Goal: Information Seeking & Learning: Learn about a topic

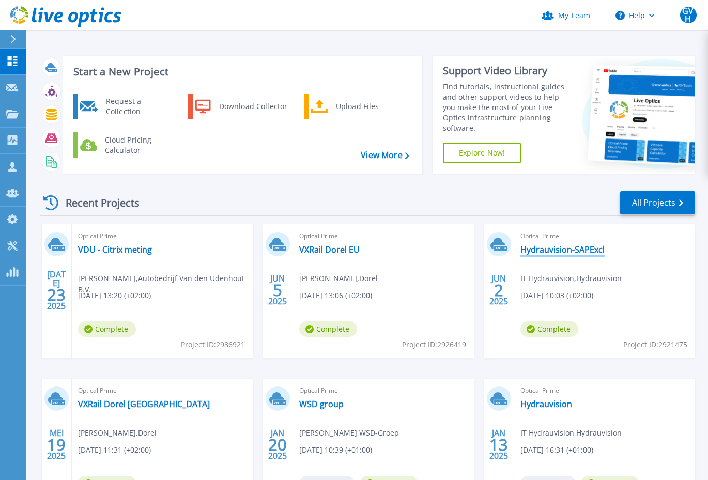
click at [575, 247] on link "Hydrauvision-SAPExcl" at bounding box center [563, 249] width 84 height 10
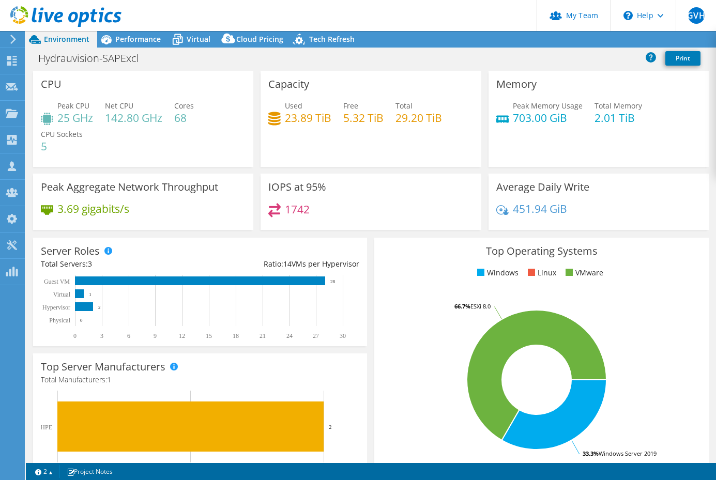
select select "EUFrankfurt"
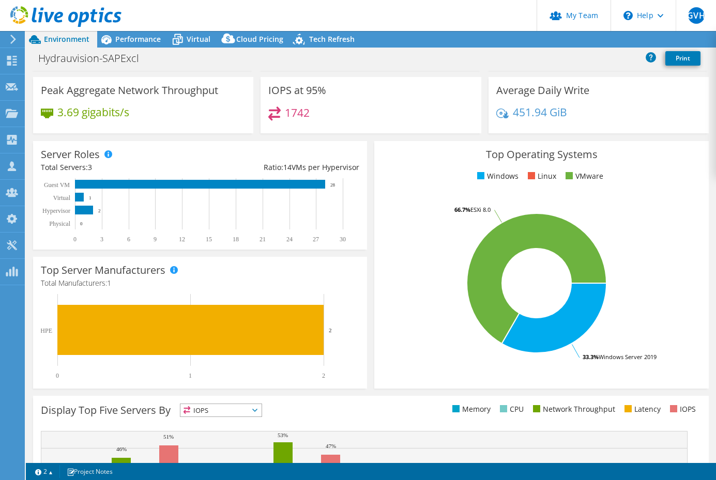
select select "EUR"
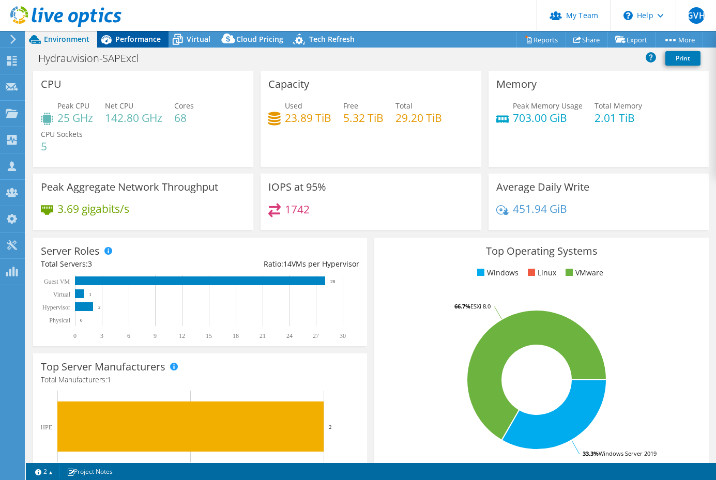
click at [148, 39] on span "Performance" at bounding box center [137, 39] width 45 height 10
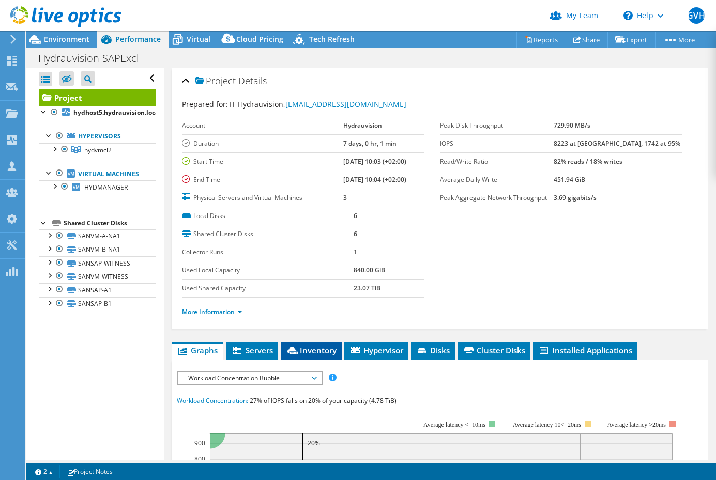
click at [294, 350] on icon at bounding box center [292, 351] width 10 height 8
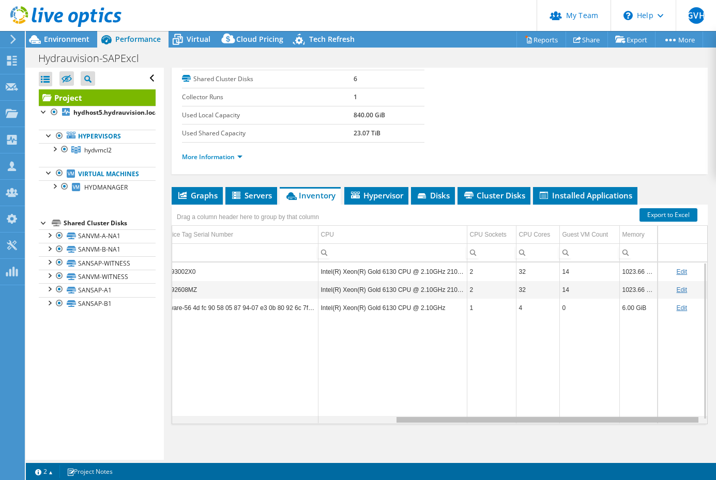
drag, startPoint x: 463, startPoint y: 419, endPoint x: 734, endPoint y: 410, distance: 271.0
click at [715, 410] on html "GVH Partner Team Admin [PERSON_NAME] [PERSON_NAME][EMAIL_ADDRESS][DOMAIN_NAME] …" at bounding box center [358, 240] width 716 height 480
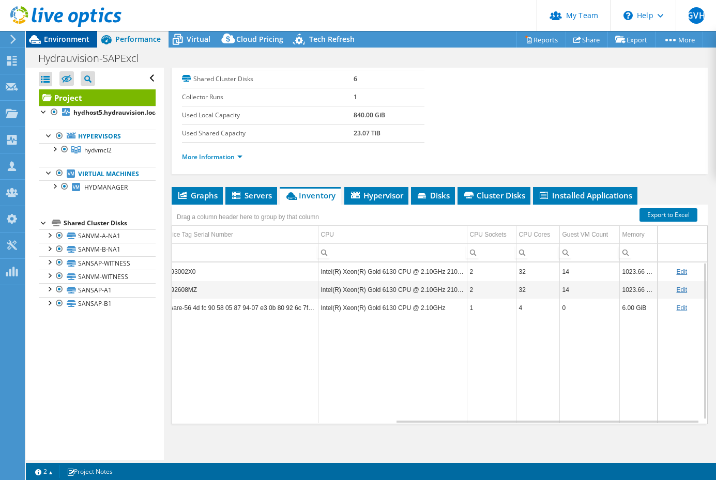
click at [77, 40] on span "Environment" at bounding box center [66, 39] width 45 height 10
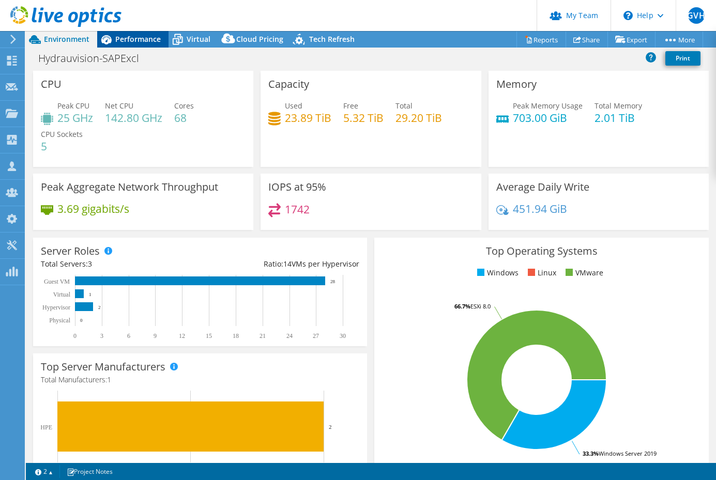
click at [121, 39] on span "Performance" at bounding box center [137, 39] width 45 height 10
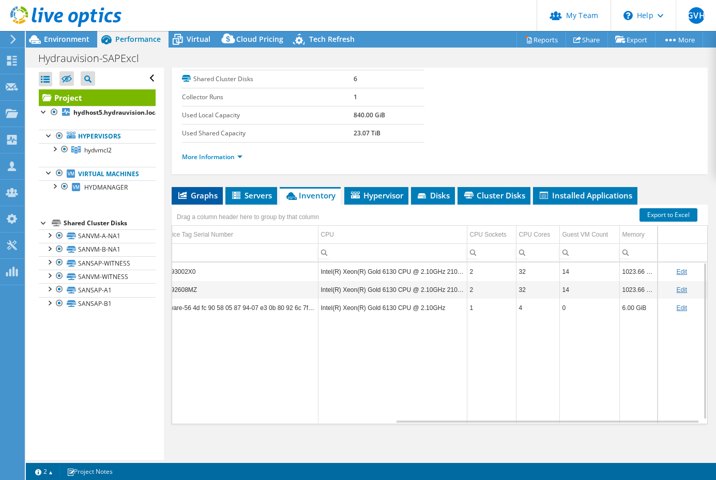
click at [202, 193] on span "Graphs" at bounding box center [197, 195] width 41 height 10
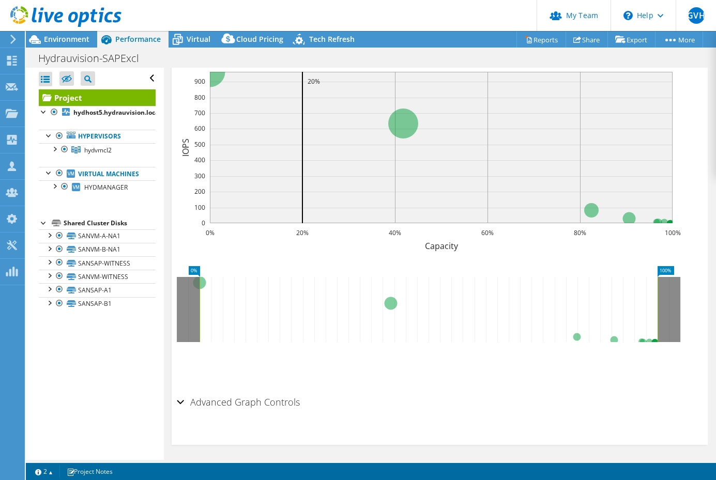
scroll to position [155, 0]
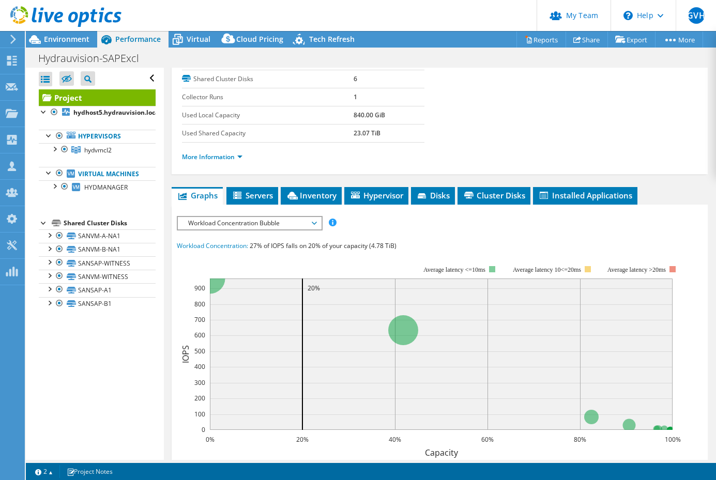
click at [256, 225] on span "Workload Concentration Bubble" at bounding box center [249, 223] width 133 height 12
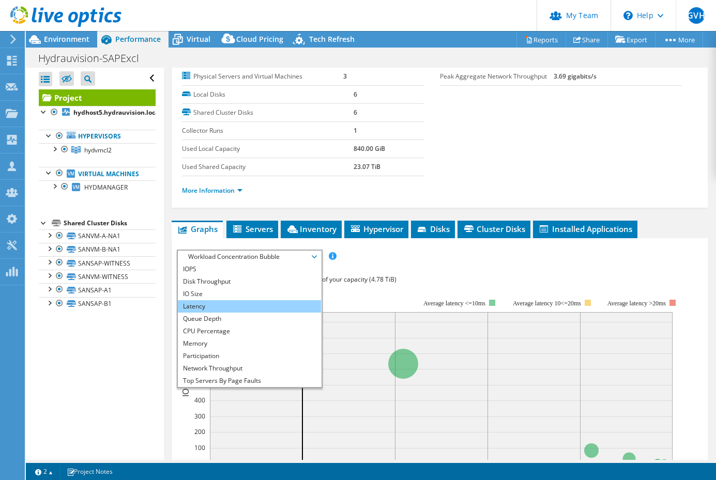
scroll to position [103, 0]
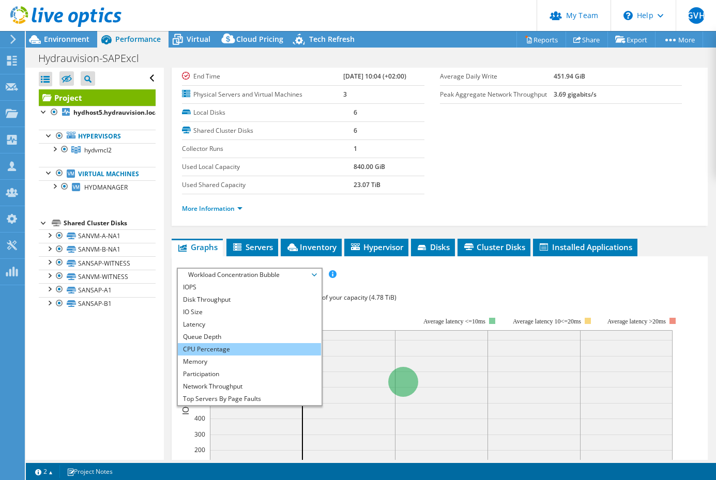
click at [220, 352] on li "CPU Percentage" at bounding box center [249, 349] width 143 height 12
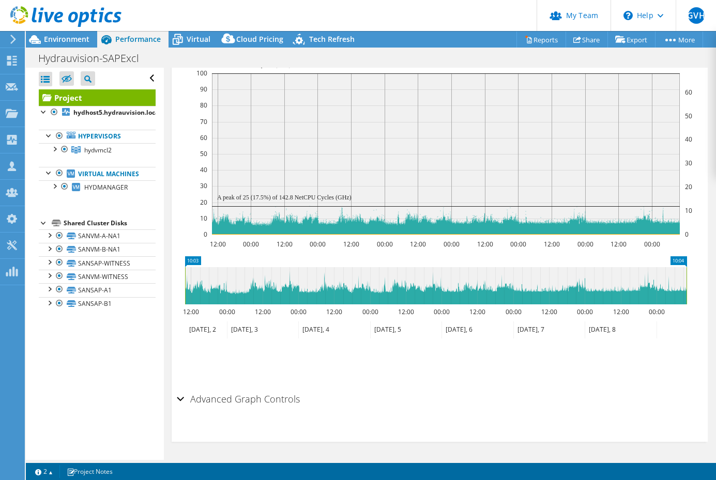
scroll to position [292, 0]
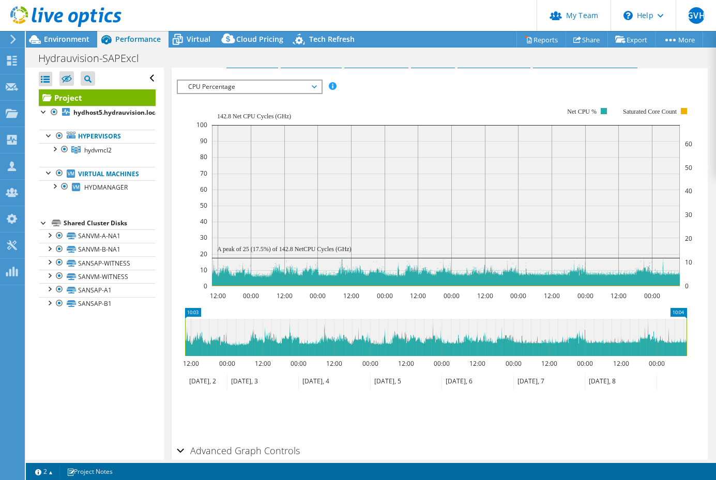
click at [192, 83] on span "CPU Percentage" at bounding box center [249, 87] width 133 height 12
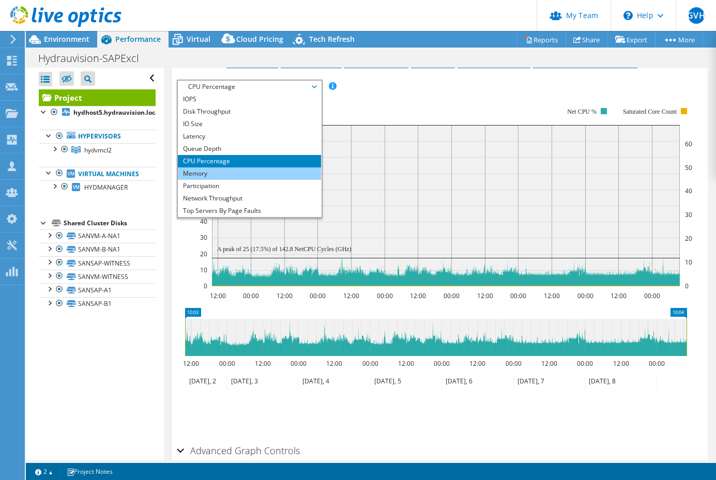
click at [202, 174] on li "Memory" at bounding box center [249, 173] width 143 height 12
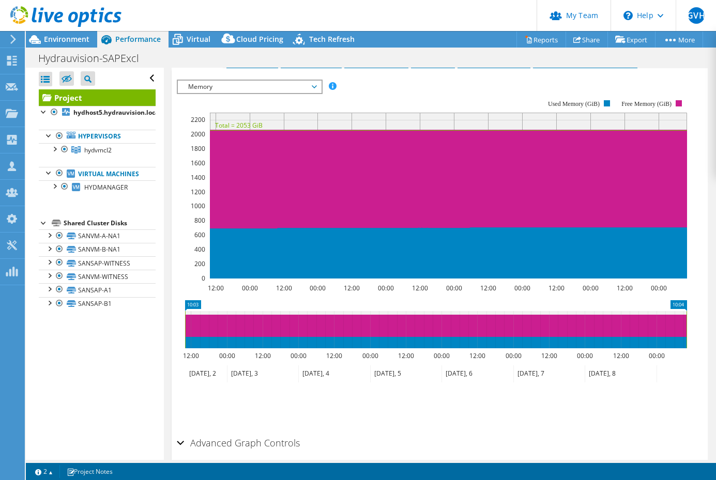
click at [219, 88] on span "Memory" at bounding box center [249, 87] width 133 height 12
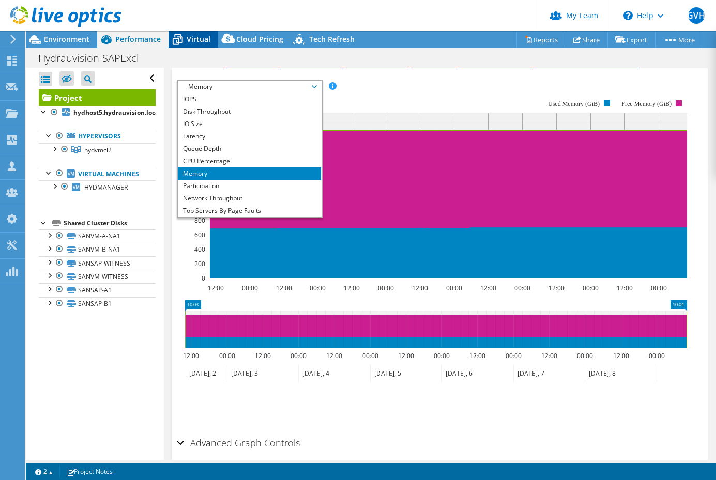
click at [193, 40] on span "Virtual" at bounding box center [199, 39] width 24 height 10
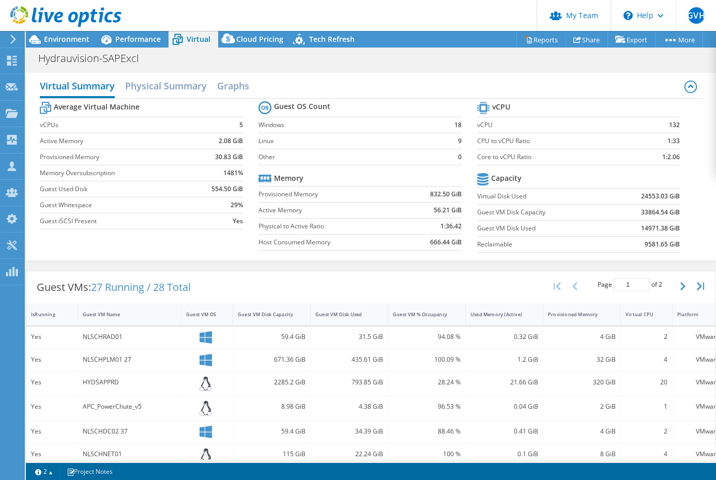
click at [640, 121] on td "132" at bounding box center [657, 125] width 47 height 16
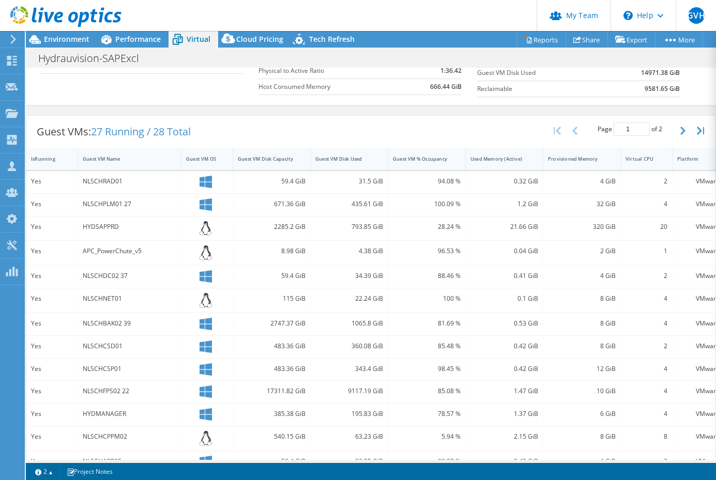
scroll to position [0, 0]
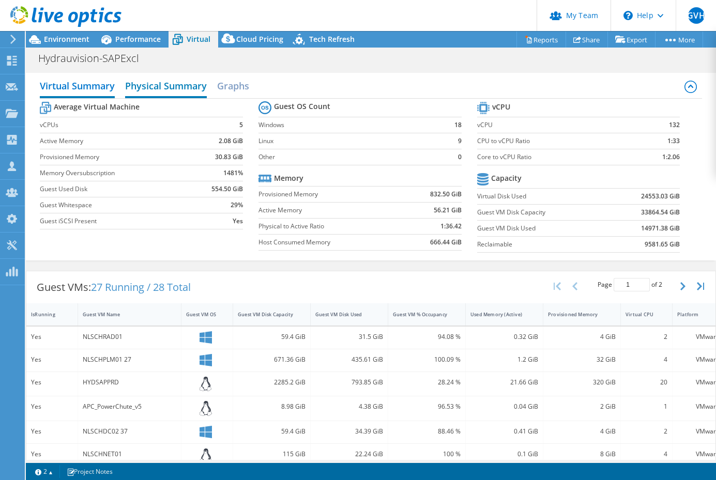
click at [173, 91] on h2 "Physical Summary" at bounding box center [166, 86] width 82 height 23
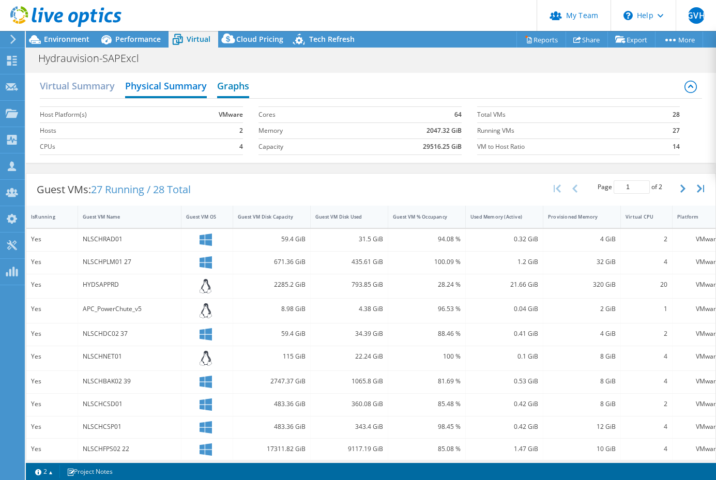
click at [238, 80] on h2 "Graphs" at bounding box center [233, 86] width 32 height 23
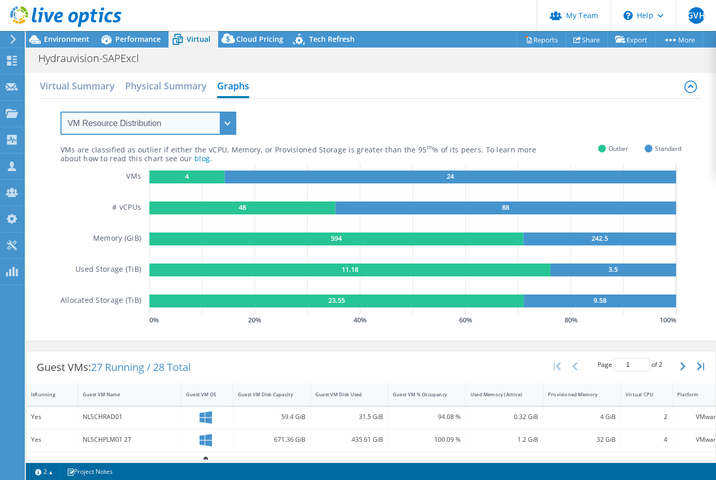
click at [157, 120] on select "VM Resource Distribution Provisioning Contrast Over Provisioning" at bounding box center [148, 123] width 176 height 23
select select "Over Provisioning"
click at [60, 112] on select "VM Resource Distribution Provisioning Contrast Over Provisioning" at bounding box center [148, 123] width 176 height 23
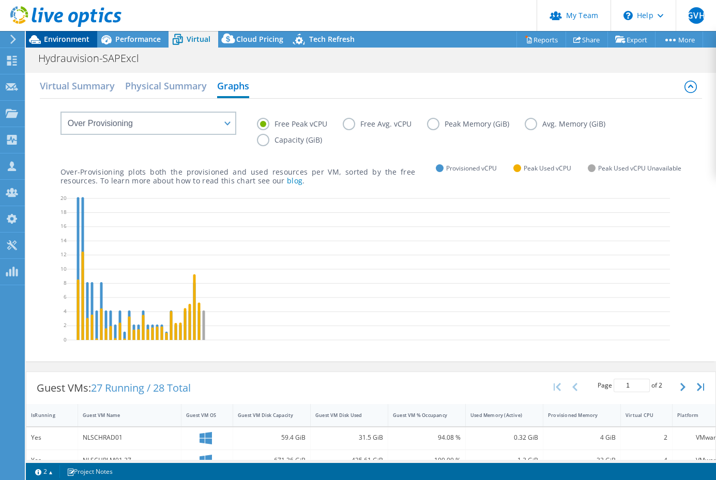
click at [84, 38] on span "Environment" at bounding box center [66, 39] width 45 height 10
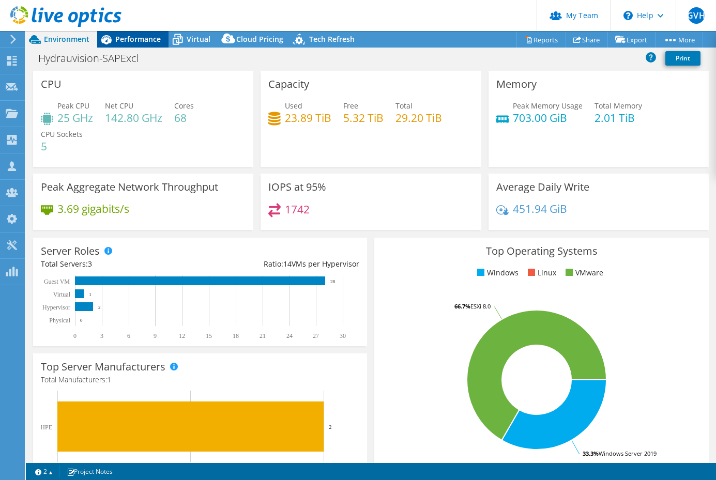
click at [138, 41] on span "Performance" at bounding box center [137, 39] width 45 height 10
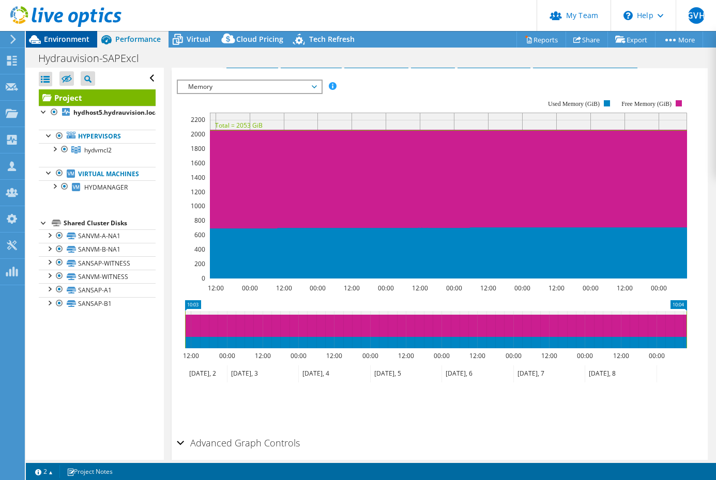
click at [68, 39] on span "Environment" at bounding box center [66, 39] width 45 height 10
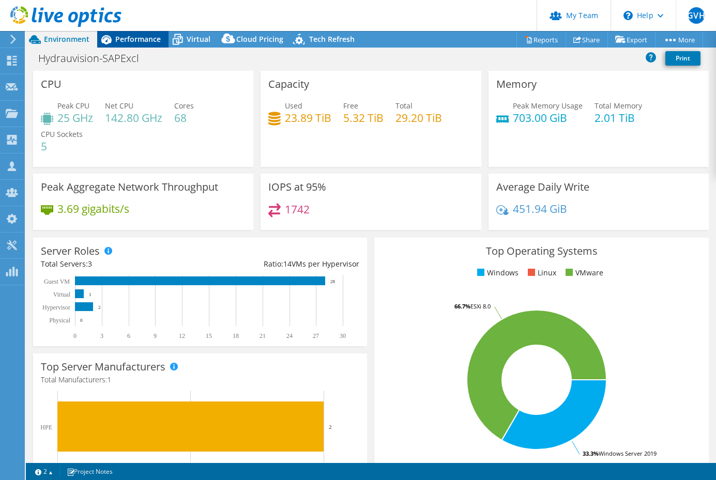
click at [127, 42] on span "Performance" at bounding box center [137, 39] width 45 height 10
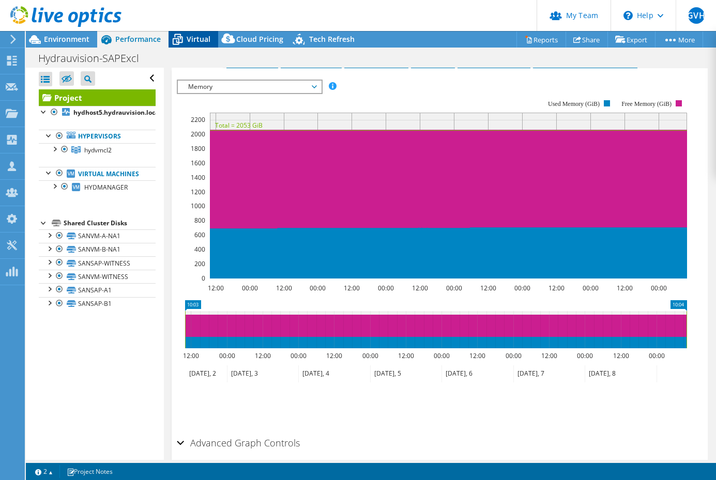
click at [188, 35] on span "Virtual" at bounding box center [199, 39] width 24 height 10
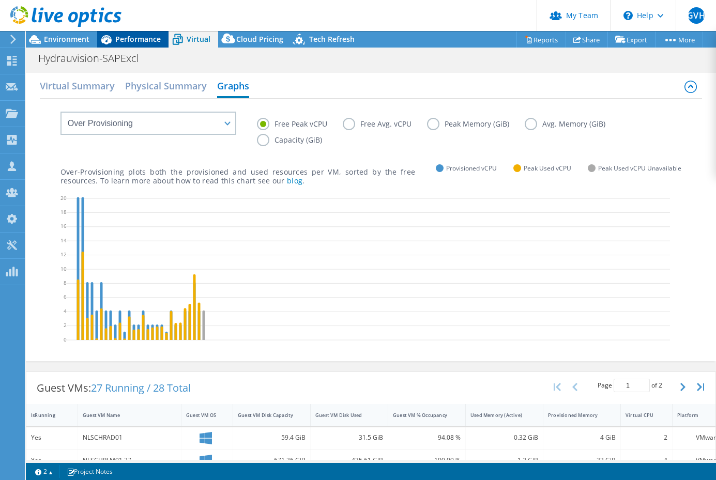
click at [137, 38] on span "Performance" at bounding box center [137, 39] width 45 height 10
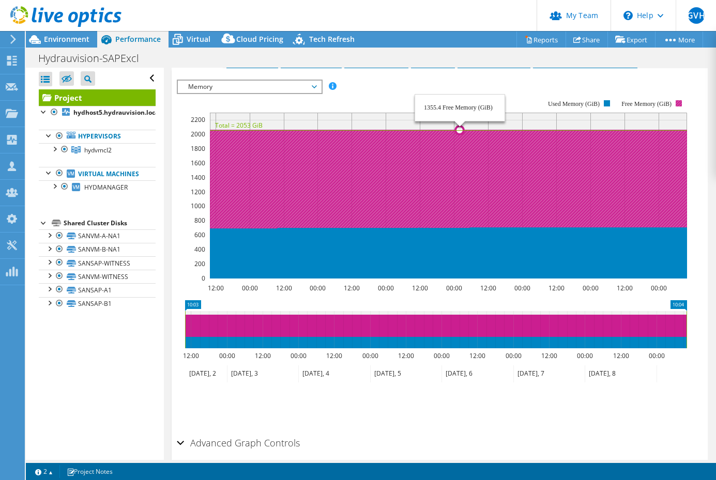
scroll to position [33, 0]
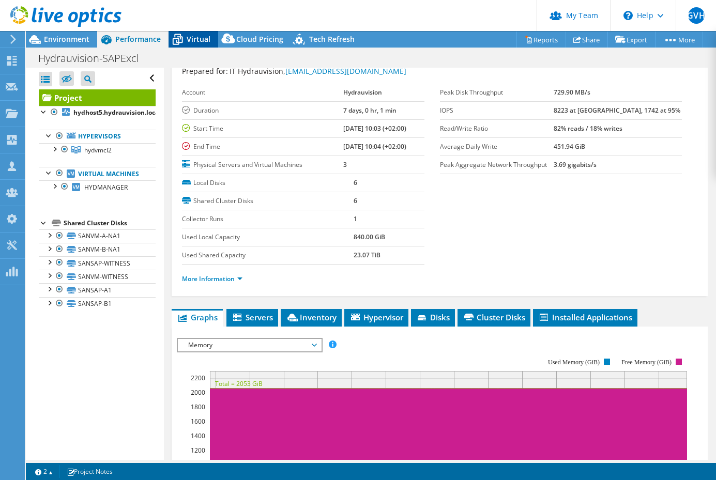
click at [201, 41] on span "Virtual" at bounding box center [199, 39] width 24 height 10
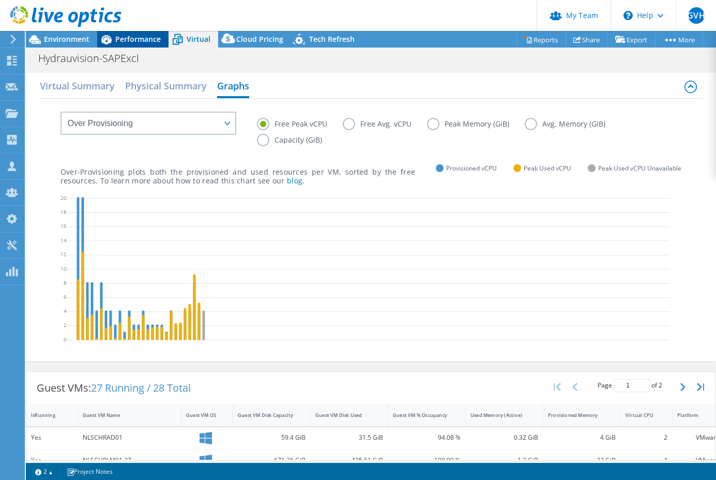
click at [128, 33] on div "Performance" at bounding box center [132, 39] width 71 height 17
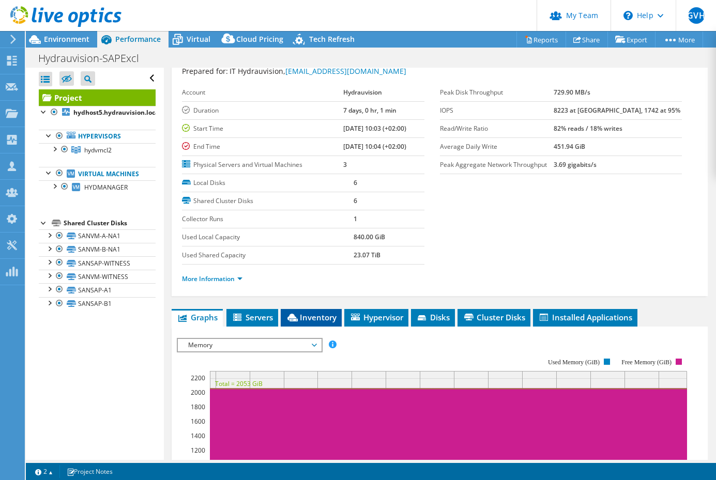
click at [291, 312] on span "Inventory" at bounding box center [311, 317] width 51 height 10
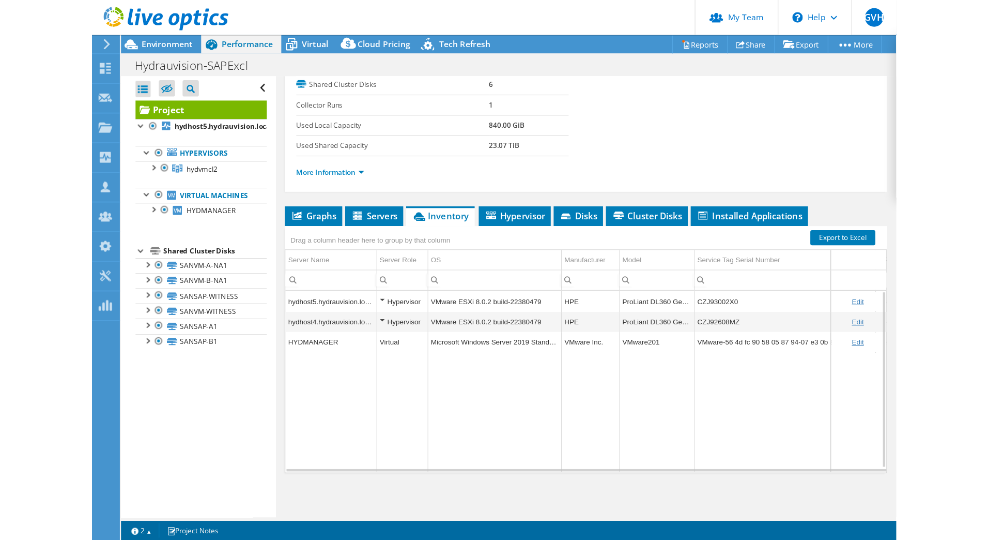
scroll to position [9, 0]
